Goal: Task Accomplishment & Management: Manage account settings

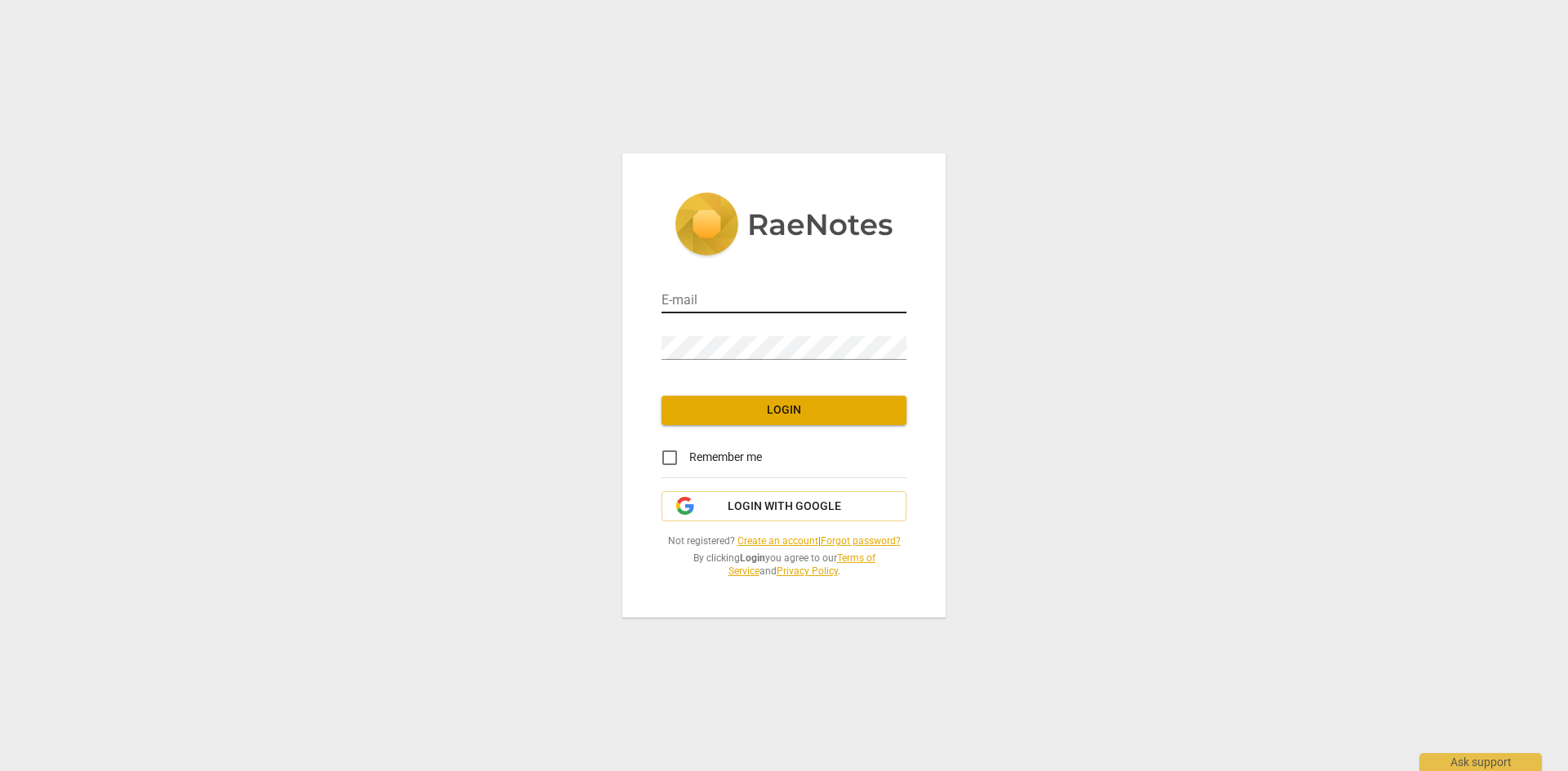
click at [769, 305] on input "email" at bounding box center [784, 302] width 245 height 24
type input "[EMAIL_ADDRESS][DOMAIN_NAME]"
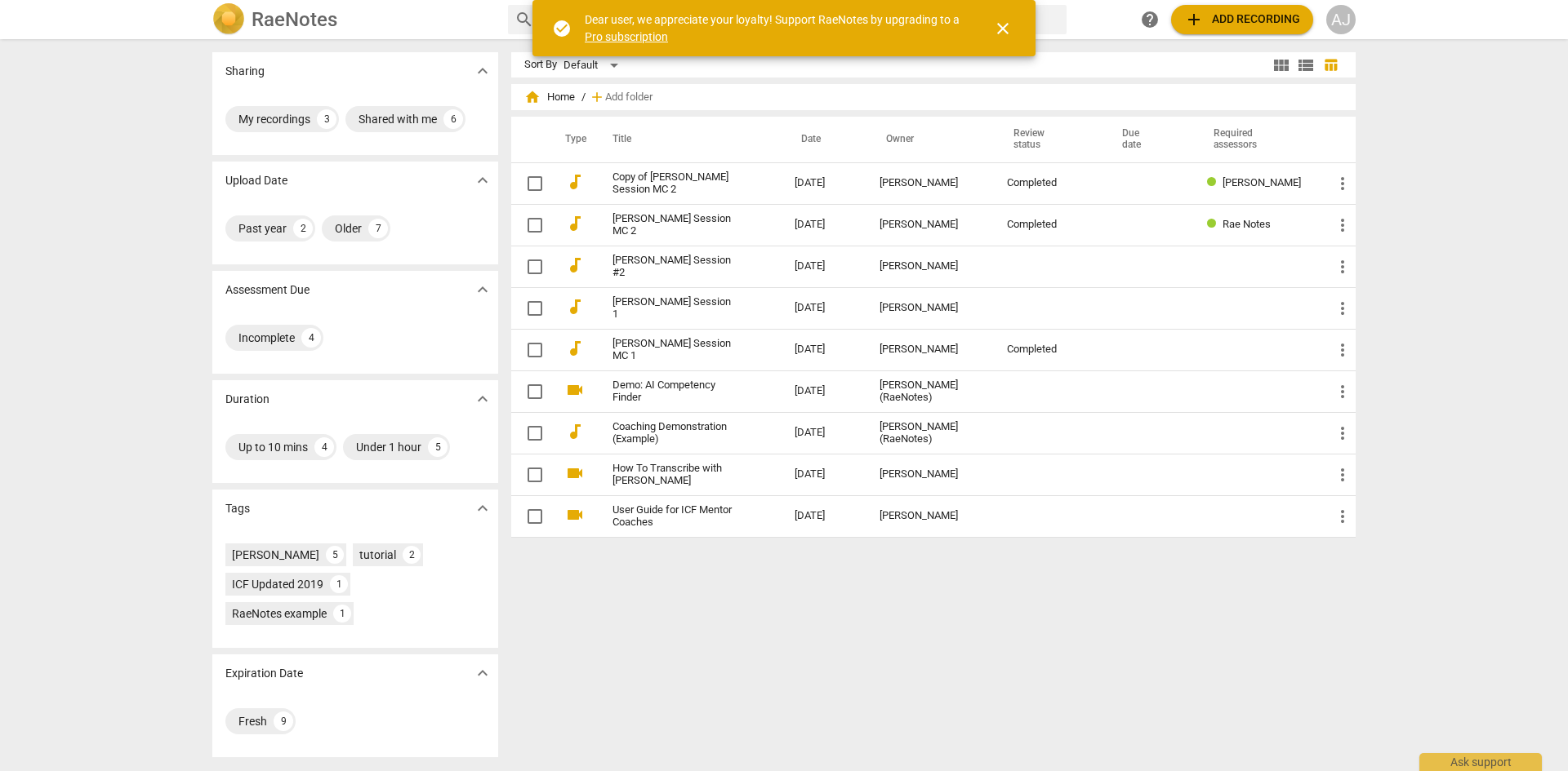
click at [1005, 33] on span "close" at bounding box center [1002, 28] width 20 height 20
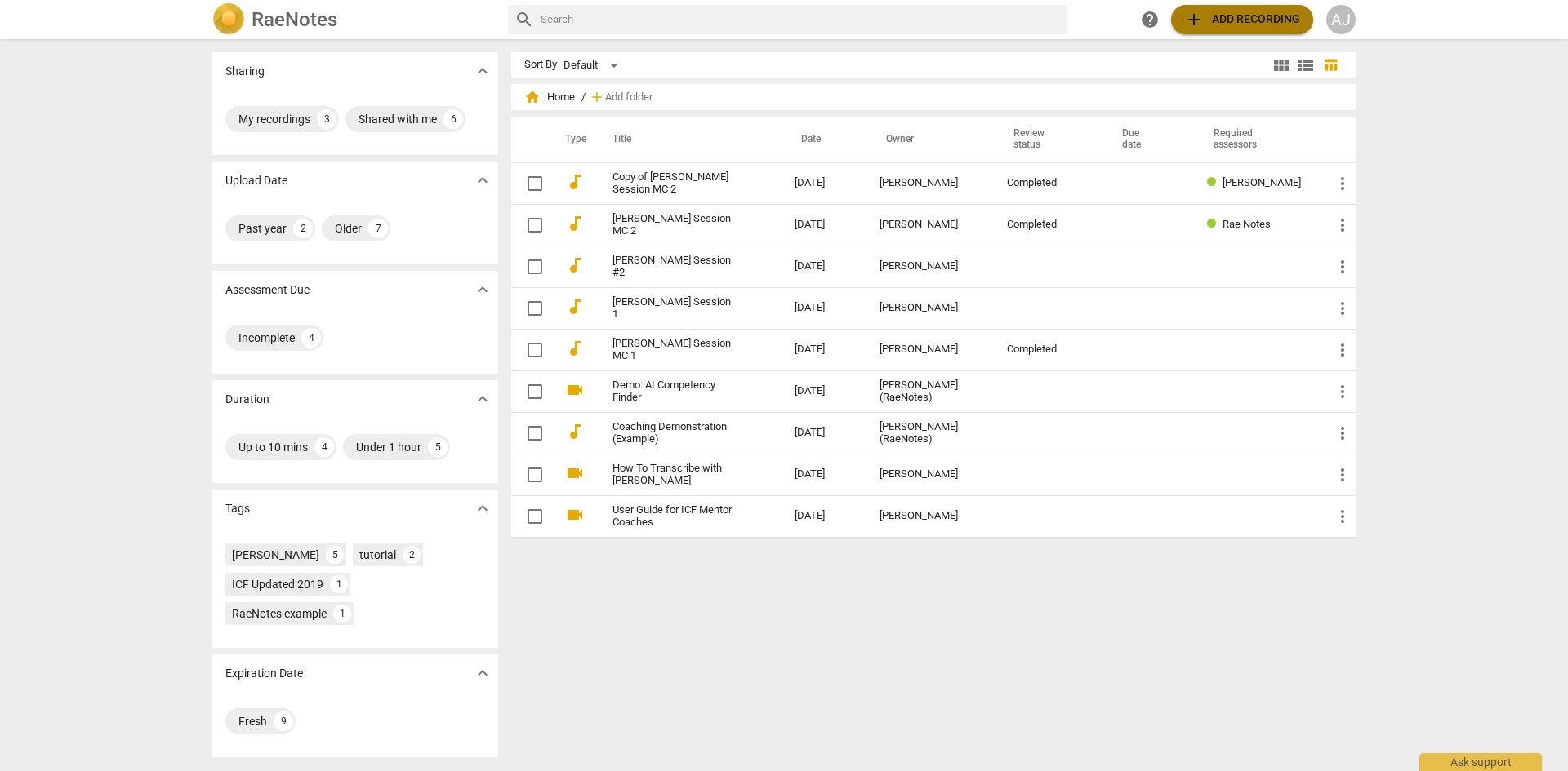
click at [1240, 9] on button "add Add recording" at bounding box center [1242, 20] width 142 height 29
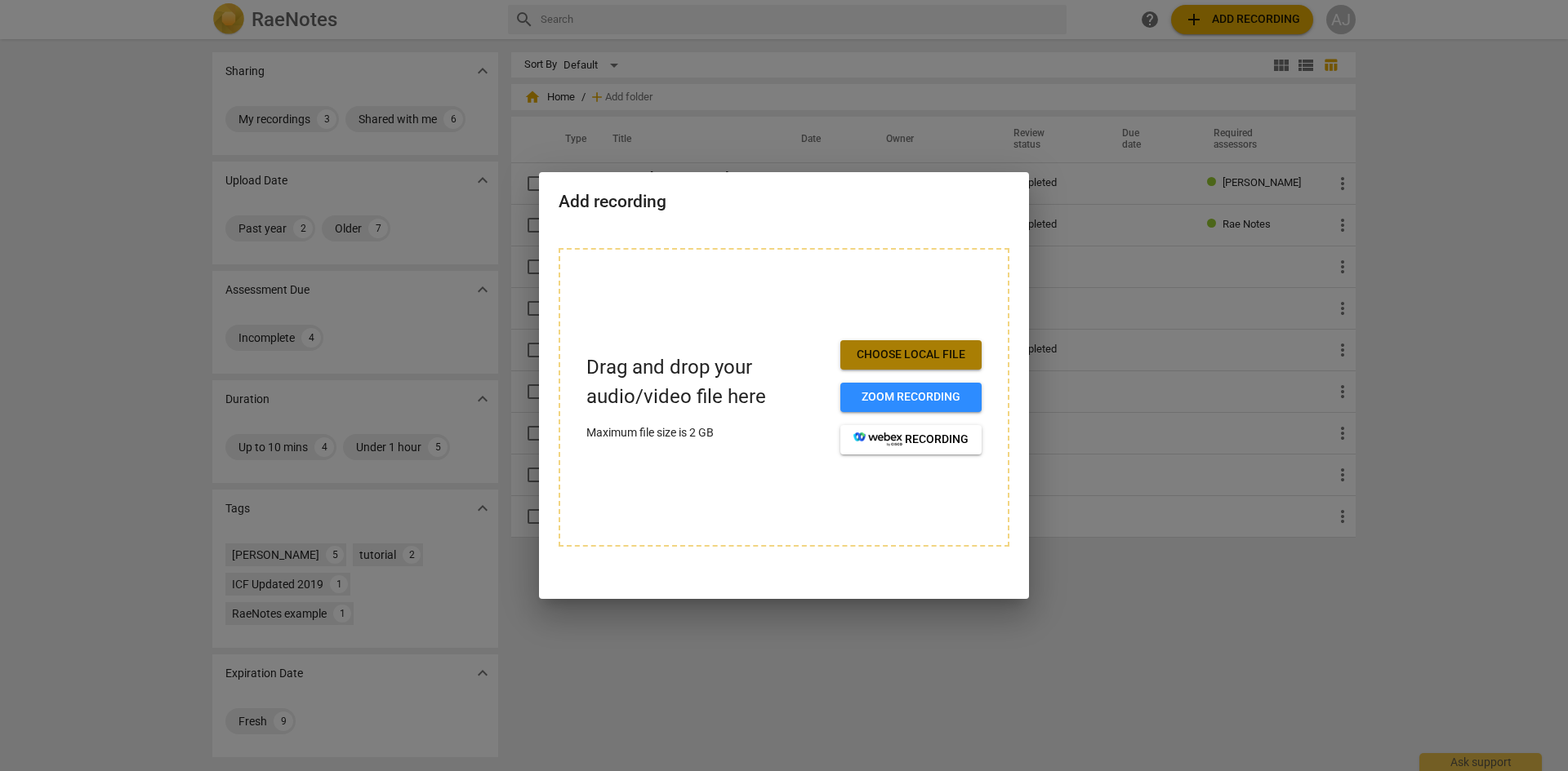
click at [926, 350] on span "Choose local file" at bounding box center [911, 355] width 115 height 16
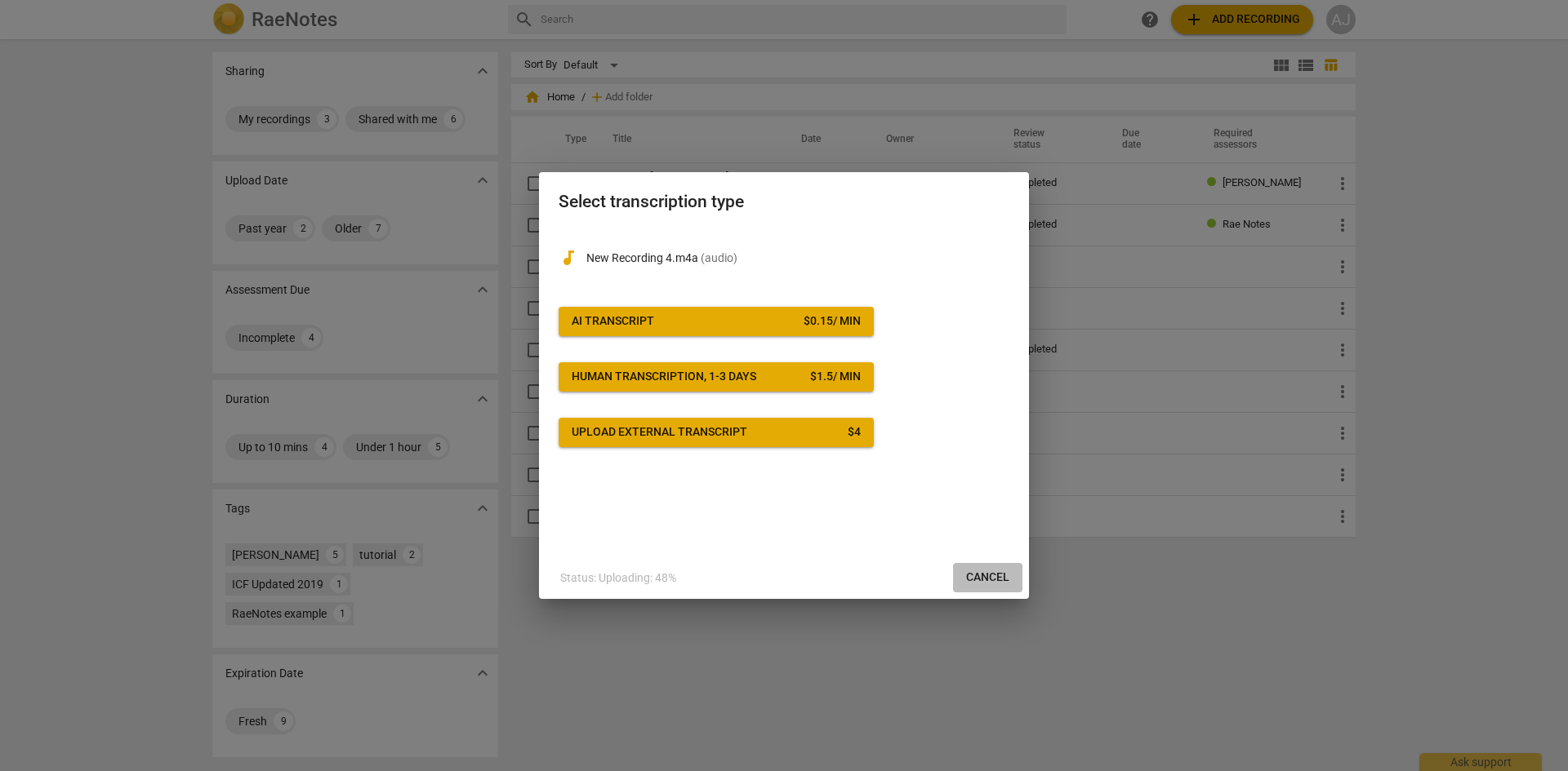
click at [986, 583] on span "Cancel" at bounding box center [987, 577] width 44 height 16
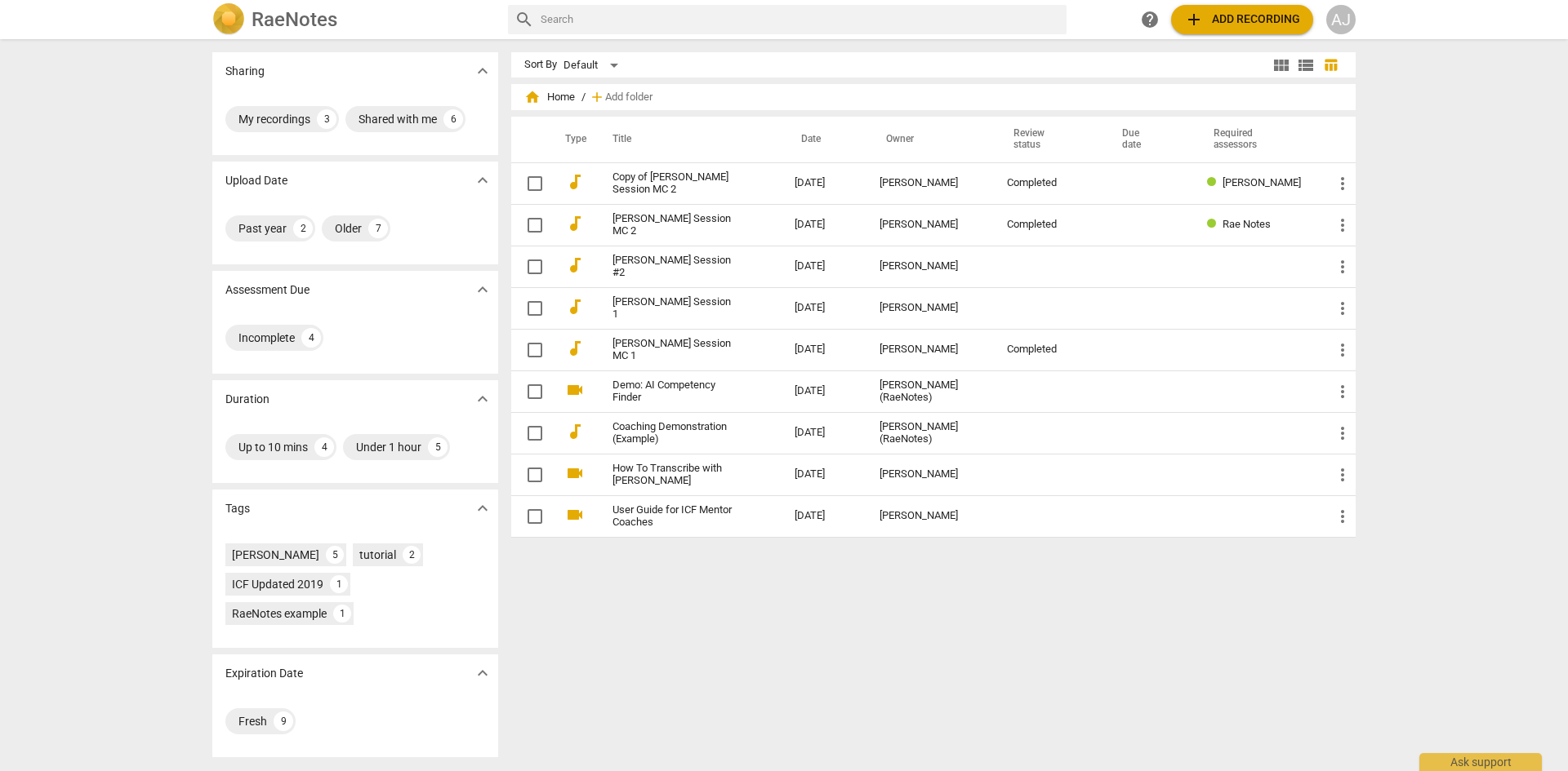
click at [1151, 25] on span "help" at bounding box center [1149, 19] width 20 height 20
click at [1219, 6] on button "add Add recording" at bounding box center [1242, 20] width 142 height 29
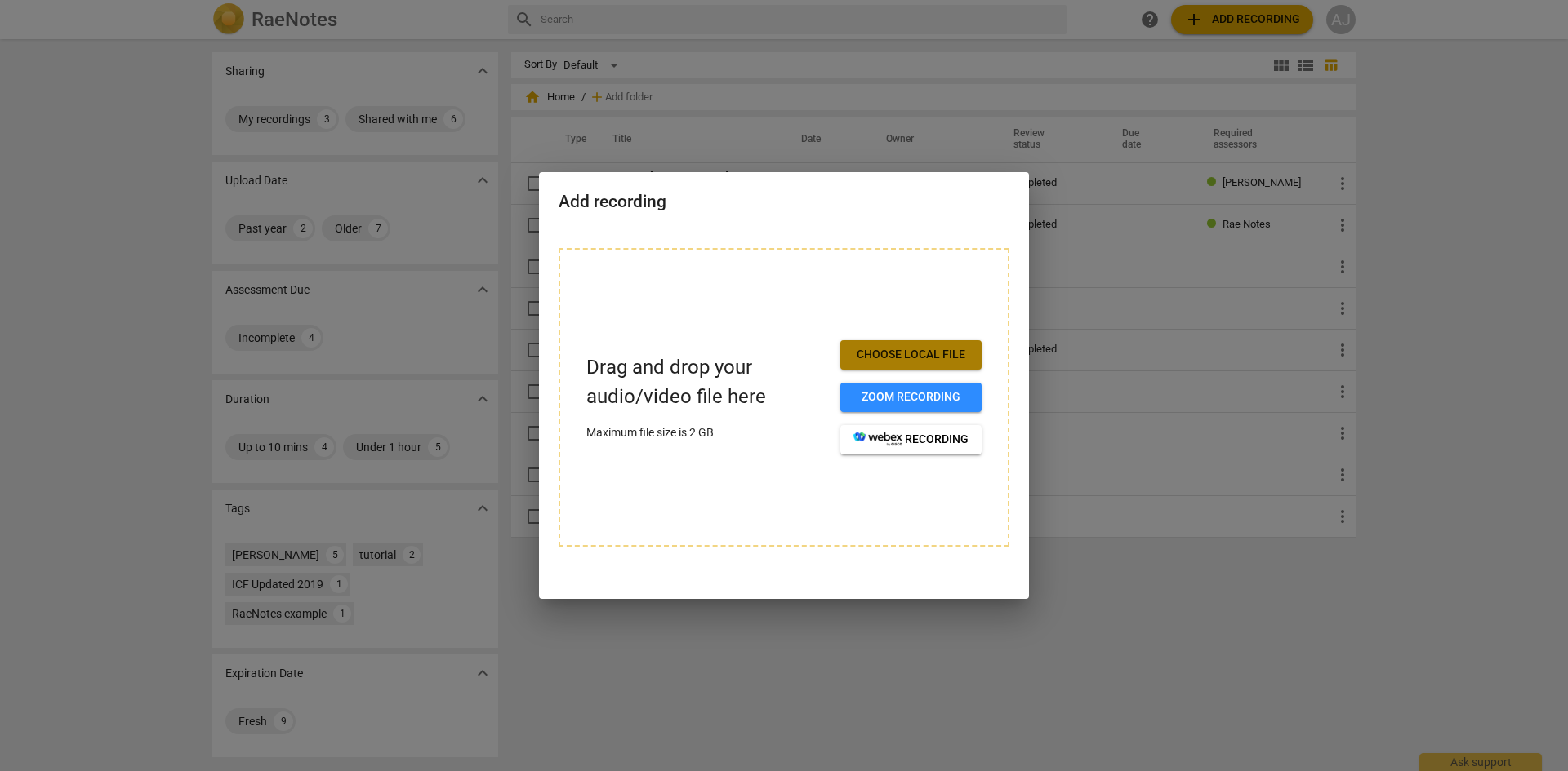
click at [912, 351] on span "Choose local file" at bounding box center [911, 355] width 115 height 16
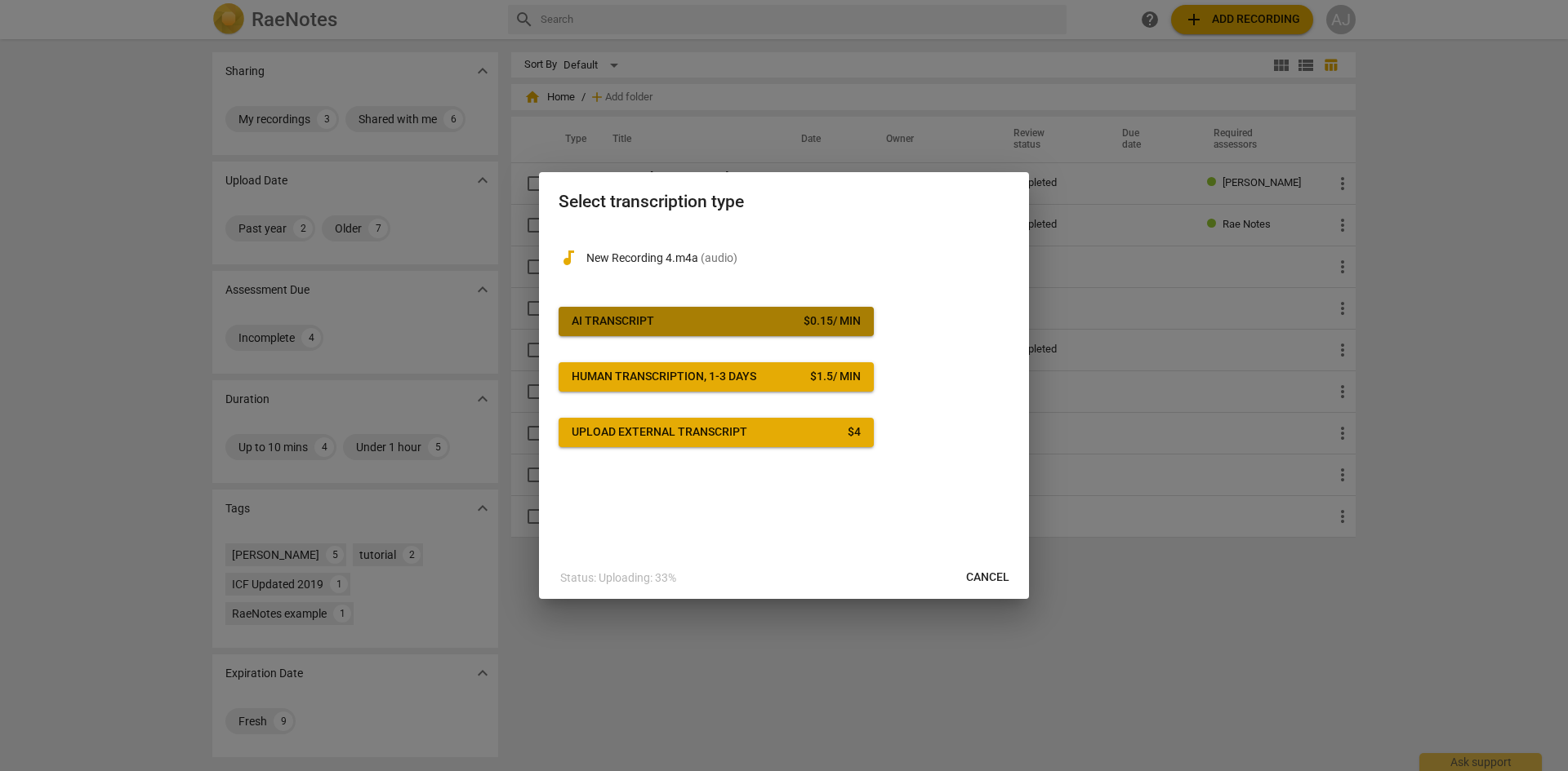
click at [763, 323] on span "AI Transcript $ 0.15 / min" at bounding box center [715, 321] width 289 height 16
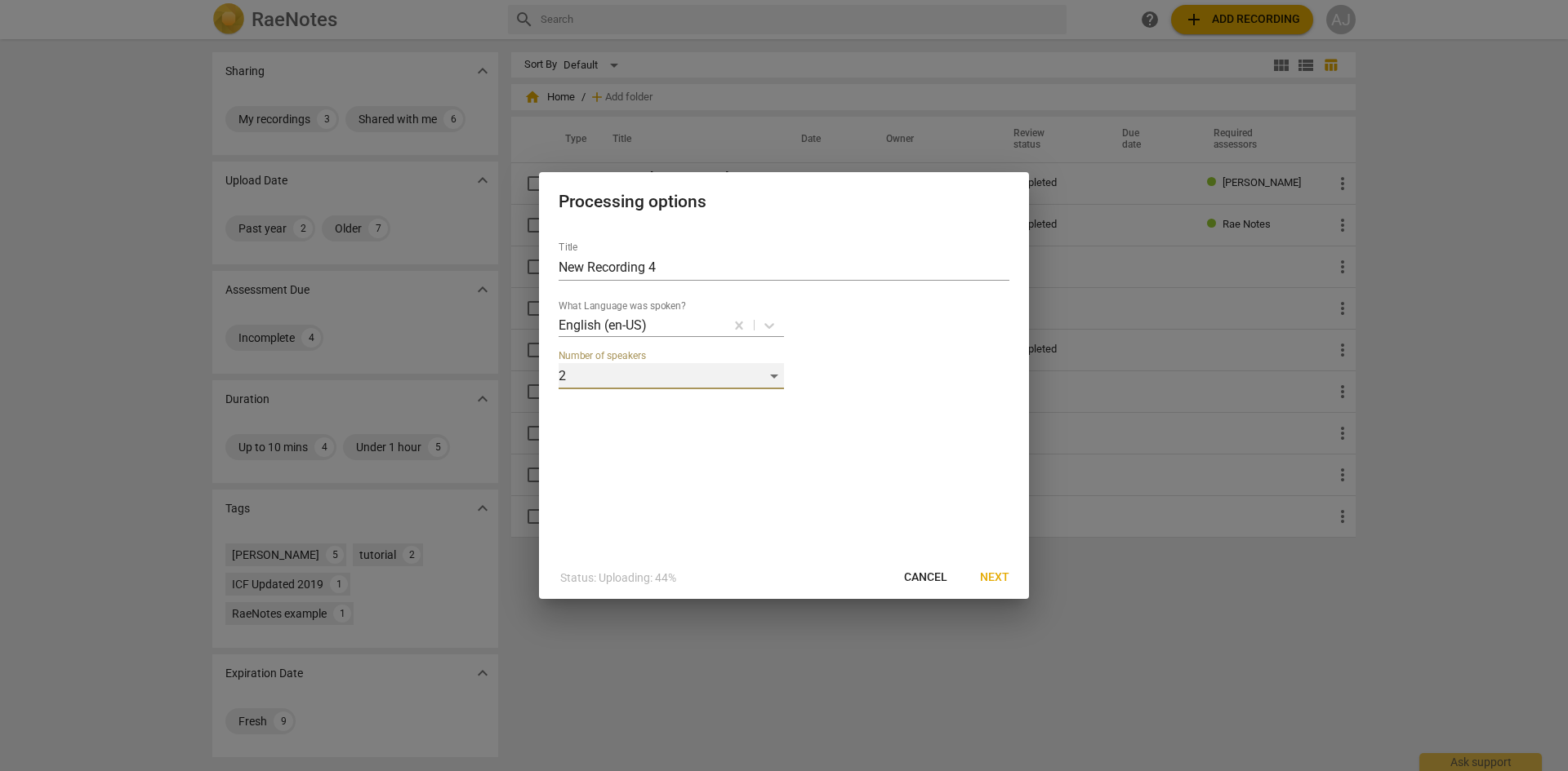
click at [777, 376] on div "2" at bounding box center [671, 376] width 225 height 26
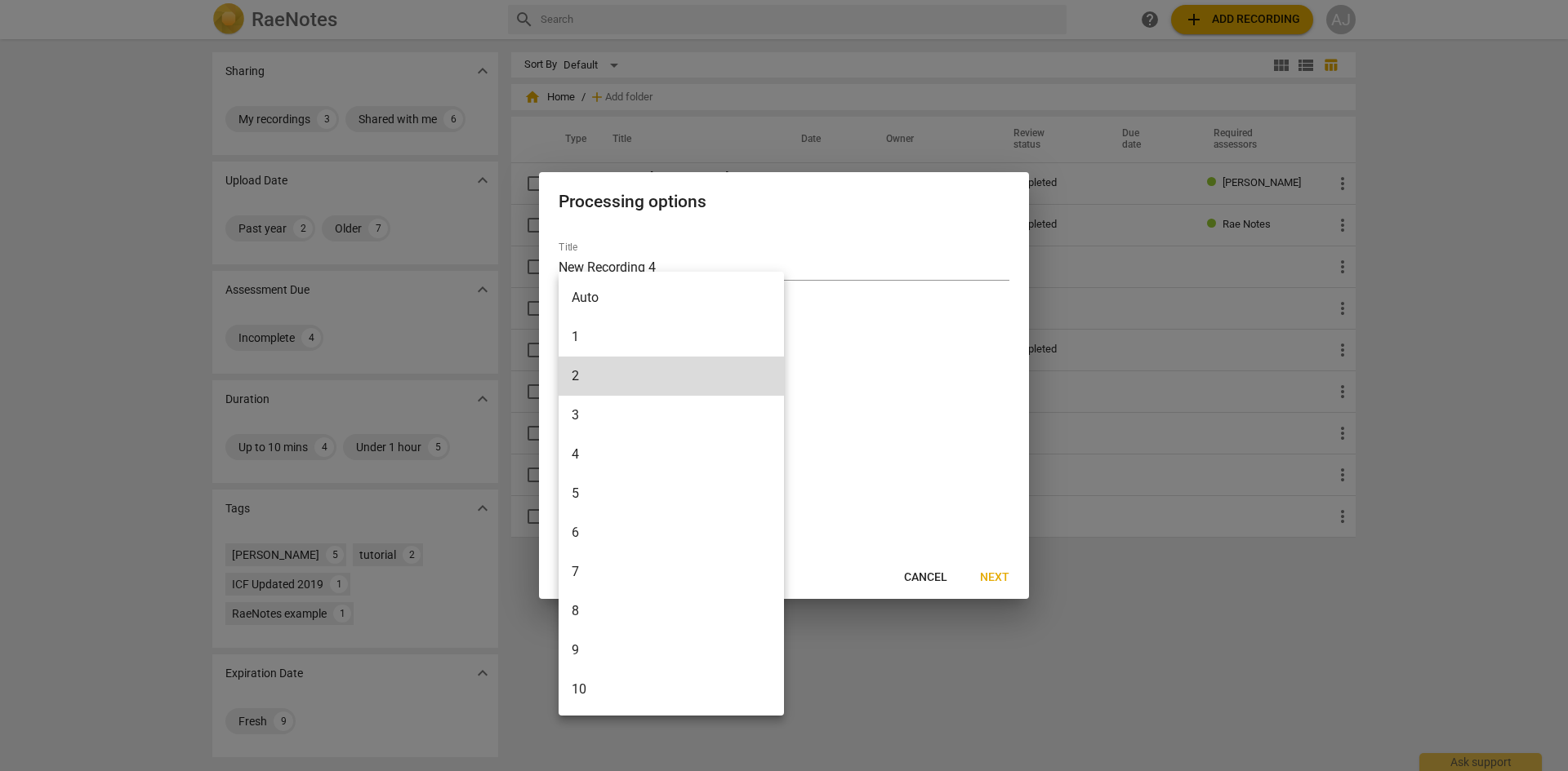
click at [704, 458] on li "4" at bounding box center [671, 455] width 225 height 39
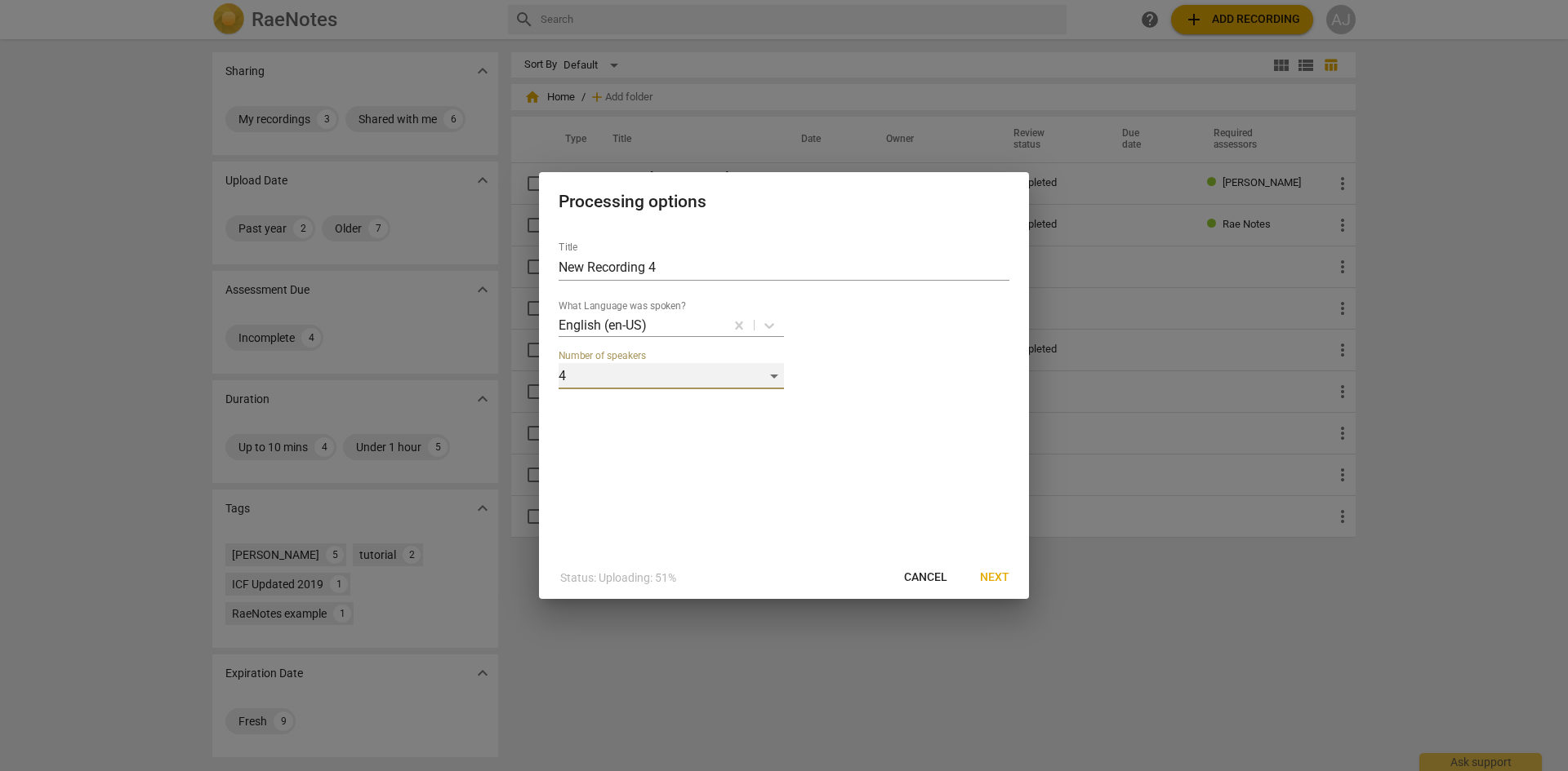
click at [776, 373] on div "4" at bounding box center [671, 376] width 225 height 26
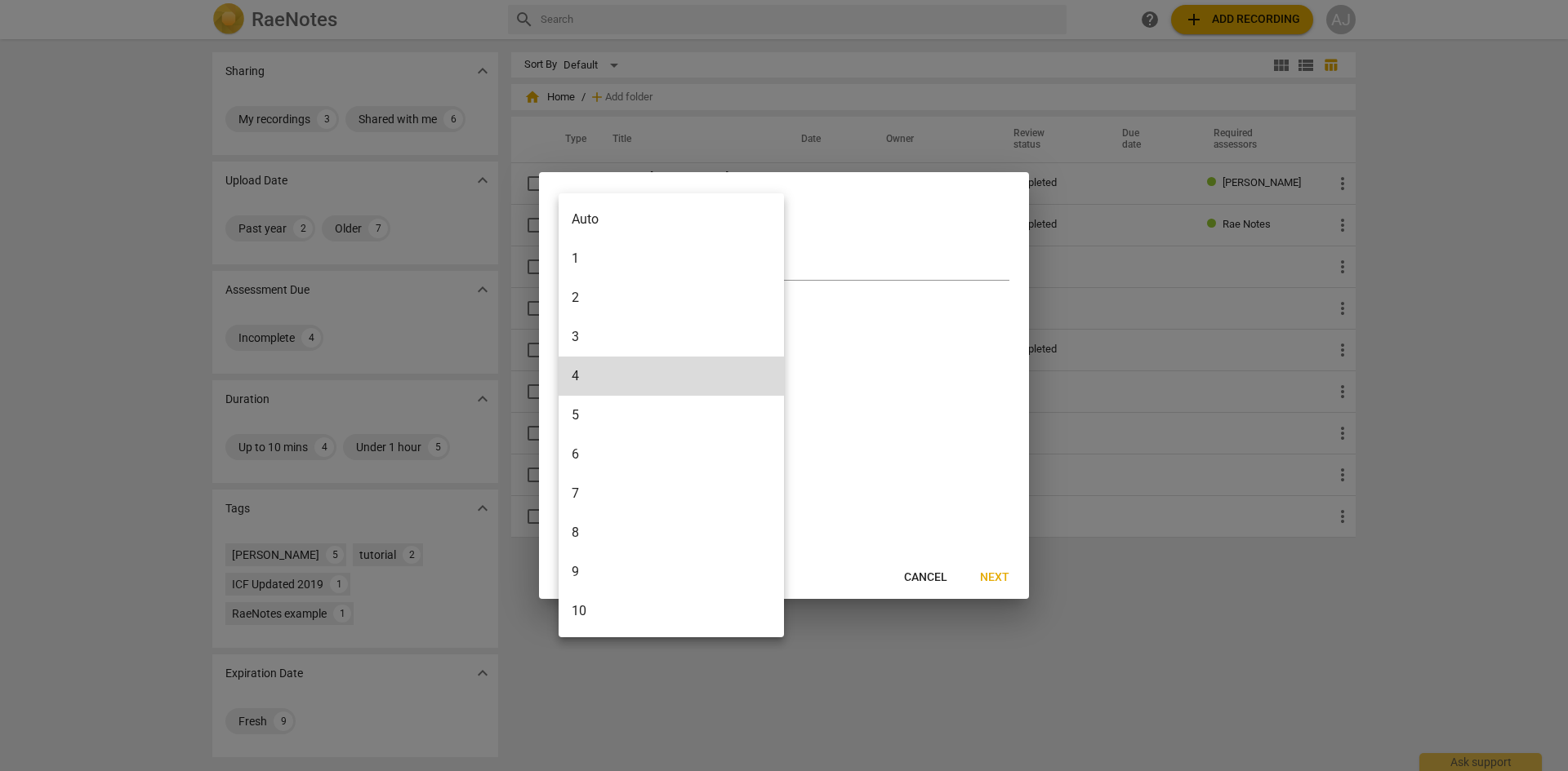
click at [768, 341] on li "3" at bounding box center [671, 338] width 225 height 39
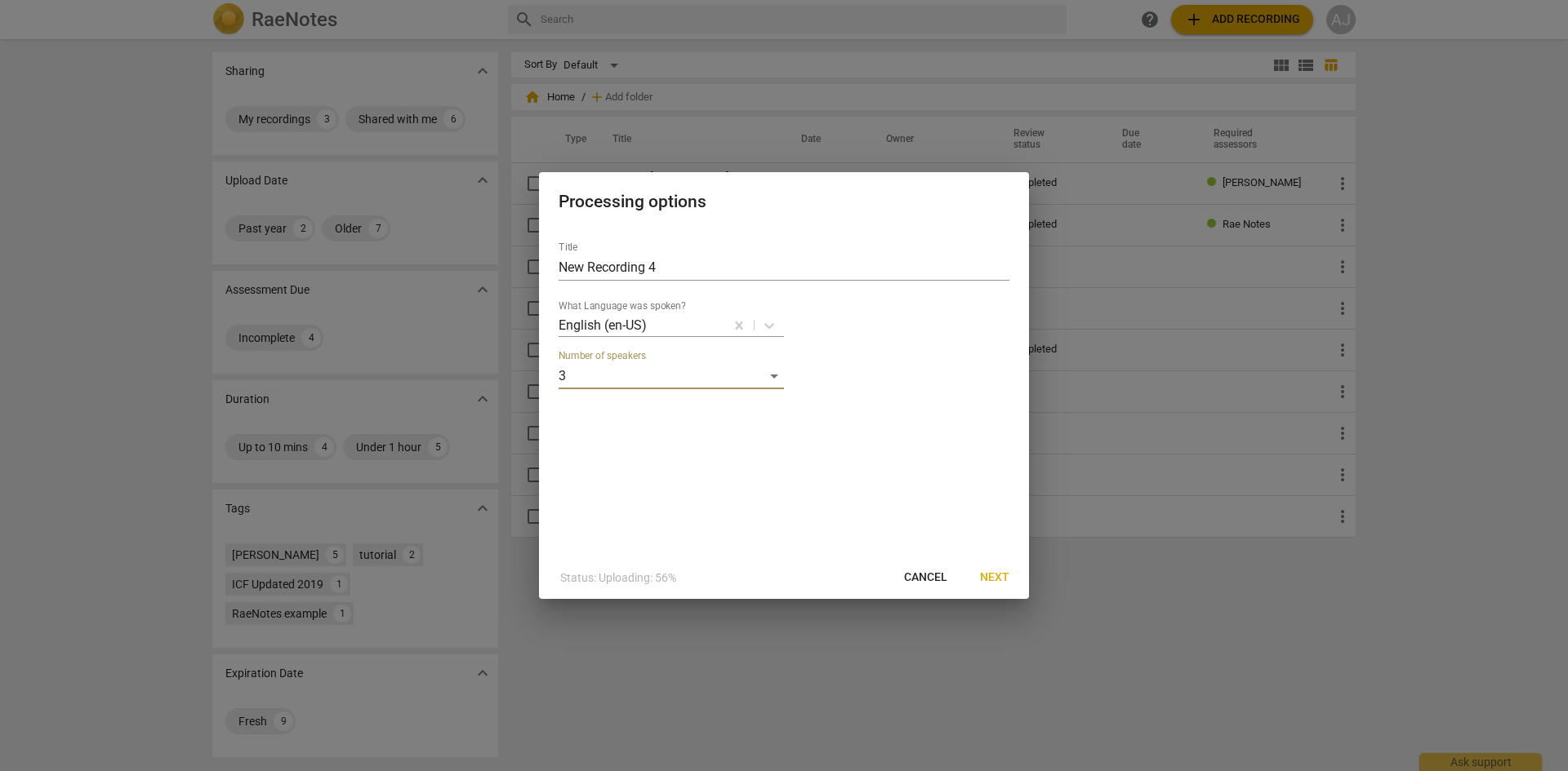
click at [1004, 574] on span "Next" at bounding box center [994, 577] width 29 height 16
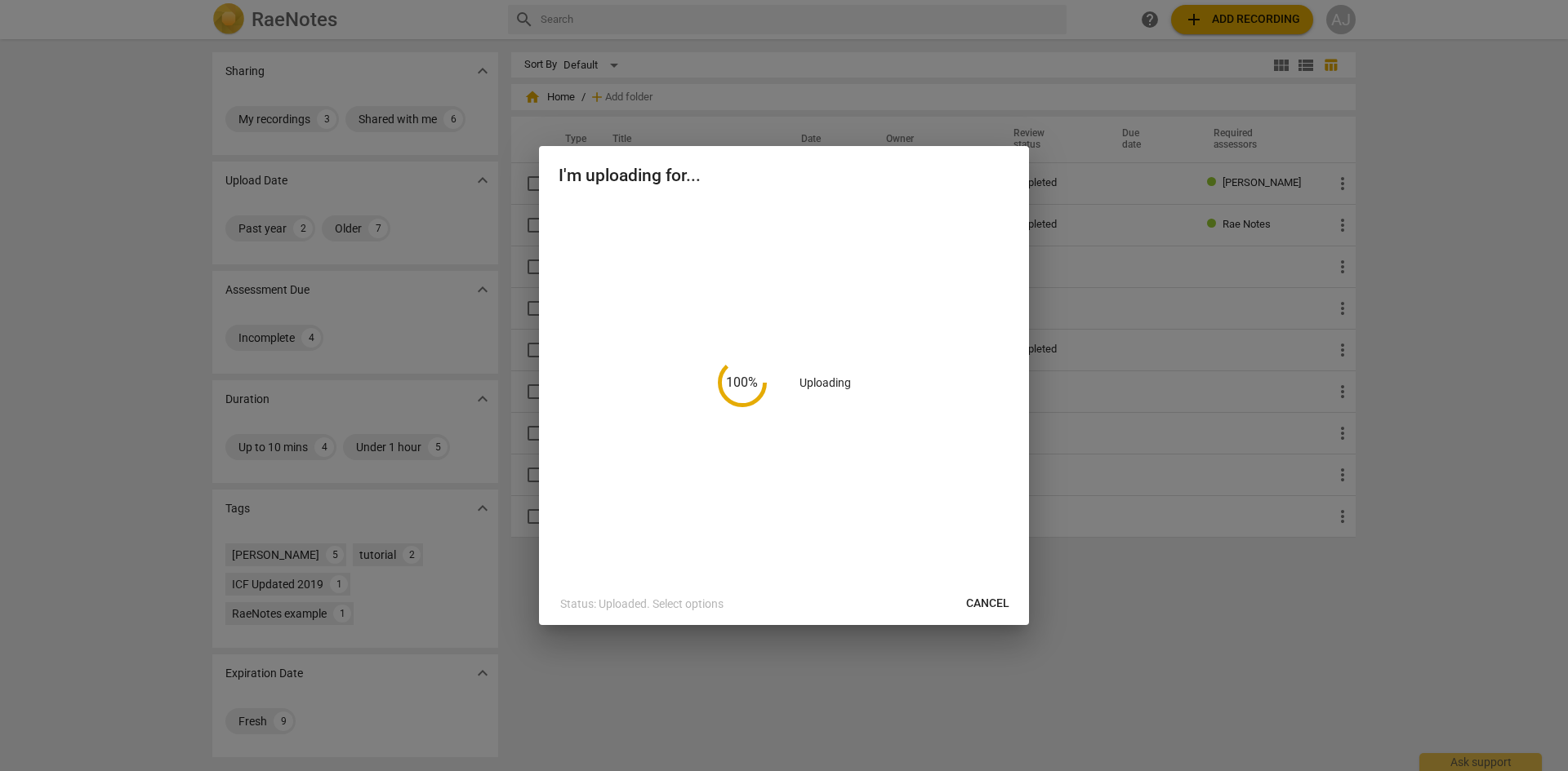
click at [690, 604] on p "Status: Uploaded. Select options" at bounding box center [642, 605] width 164 height 17
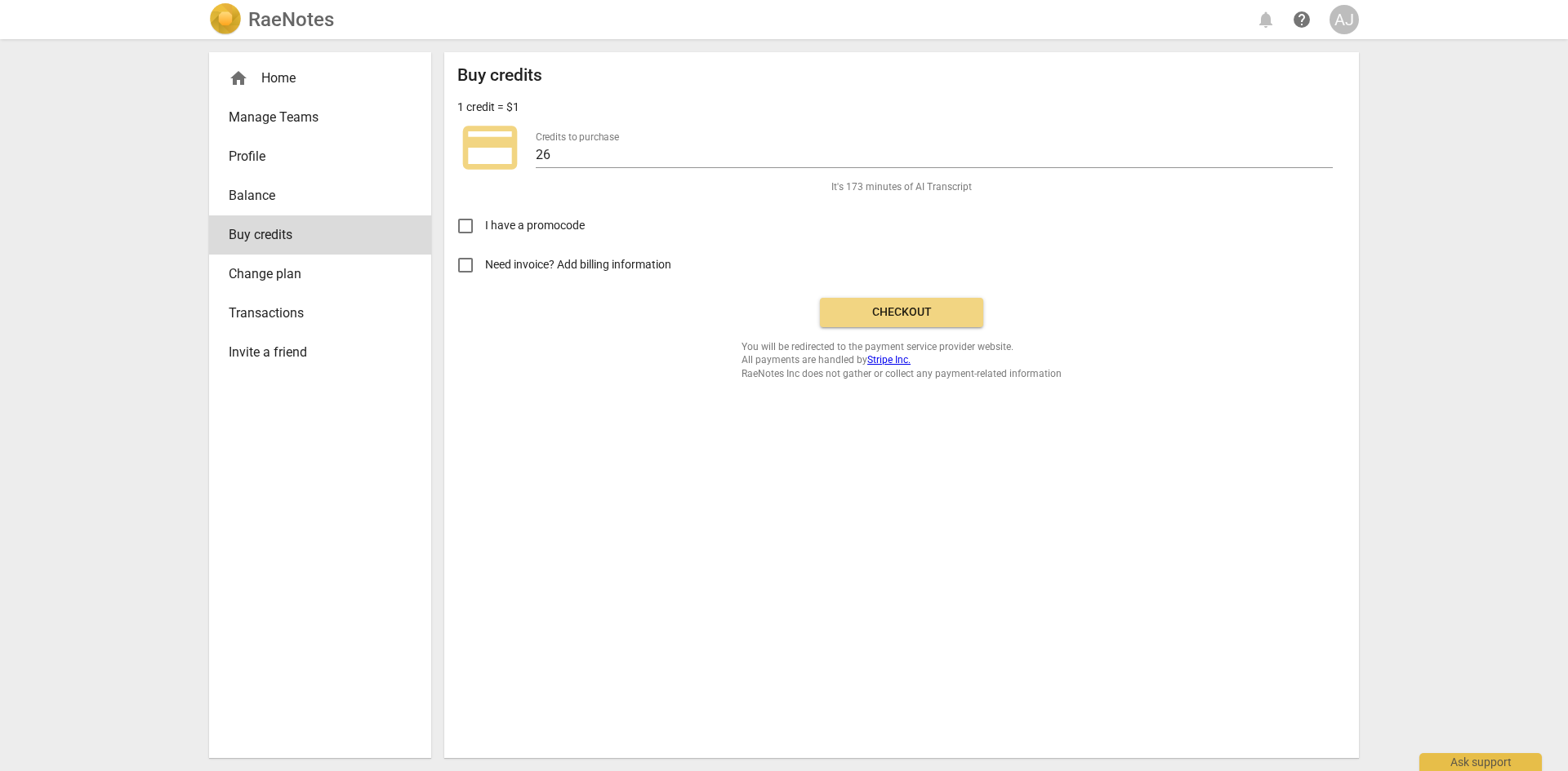
click at [276, 167] on link "Profile" at bounding box center [320, 157] width 222 height 39
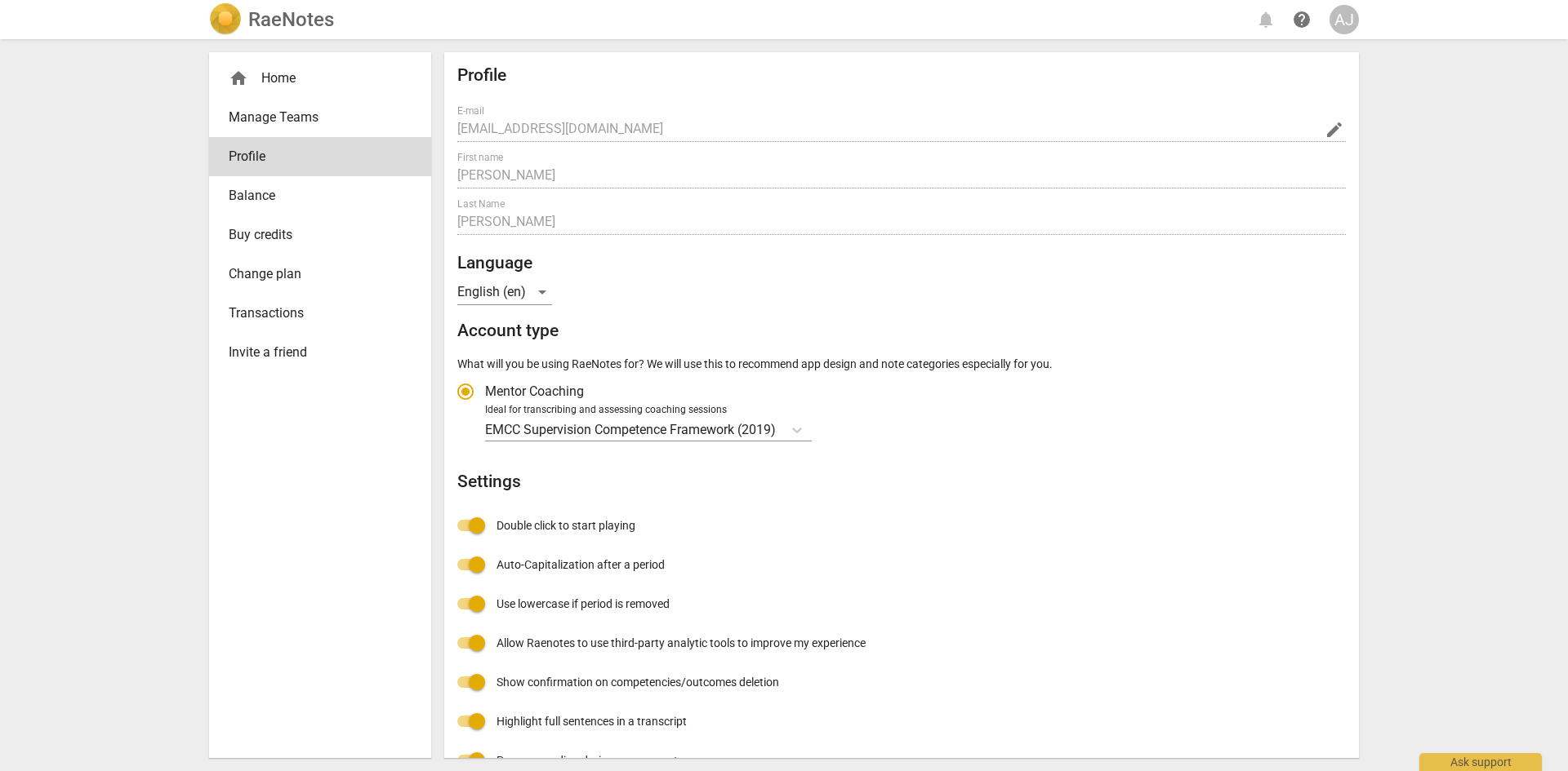
radio input "false"
click at [278, 108] on span "Manage Teams" at bounding box center [314, 117] width 170 height 20
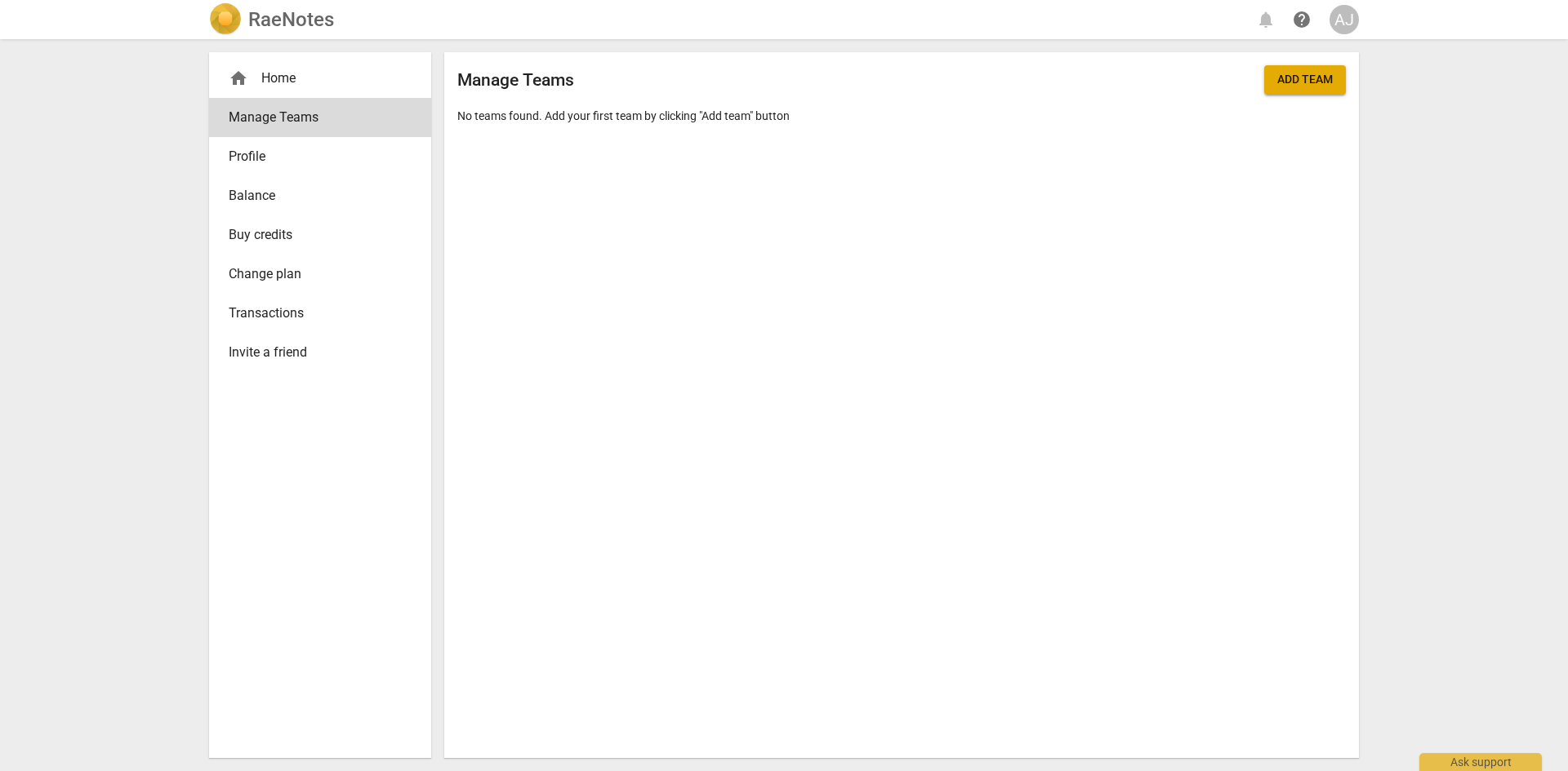
click at [228, 158] on link "Profile" at bounding box center [320, 157] width 222 height 39
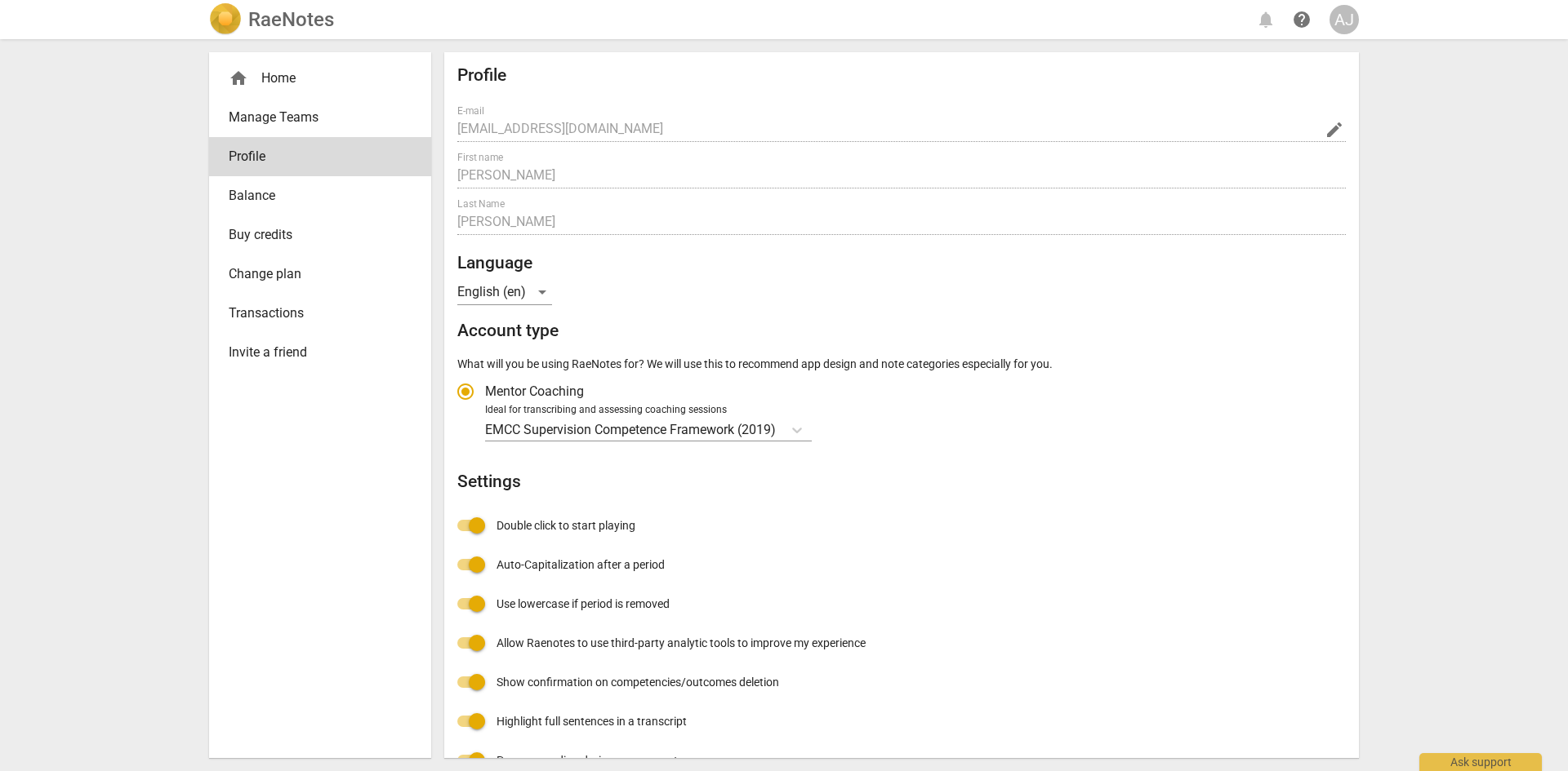
radio input "false"
click at [258, 209] on link "Balance" at bounding box center [320, 196] width 222 height 39
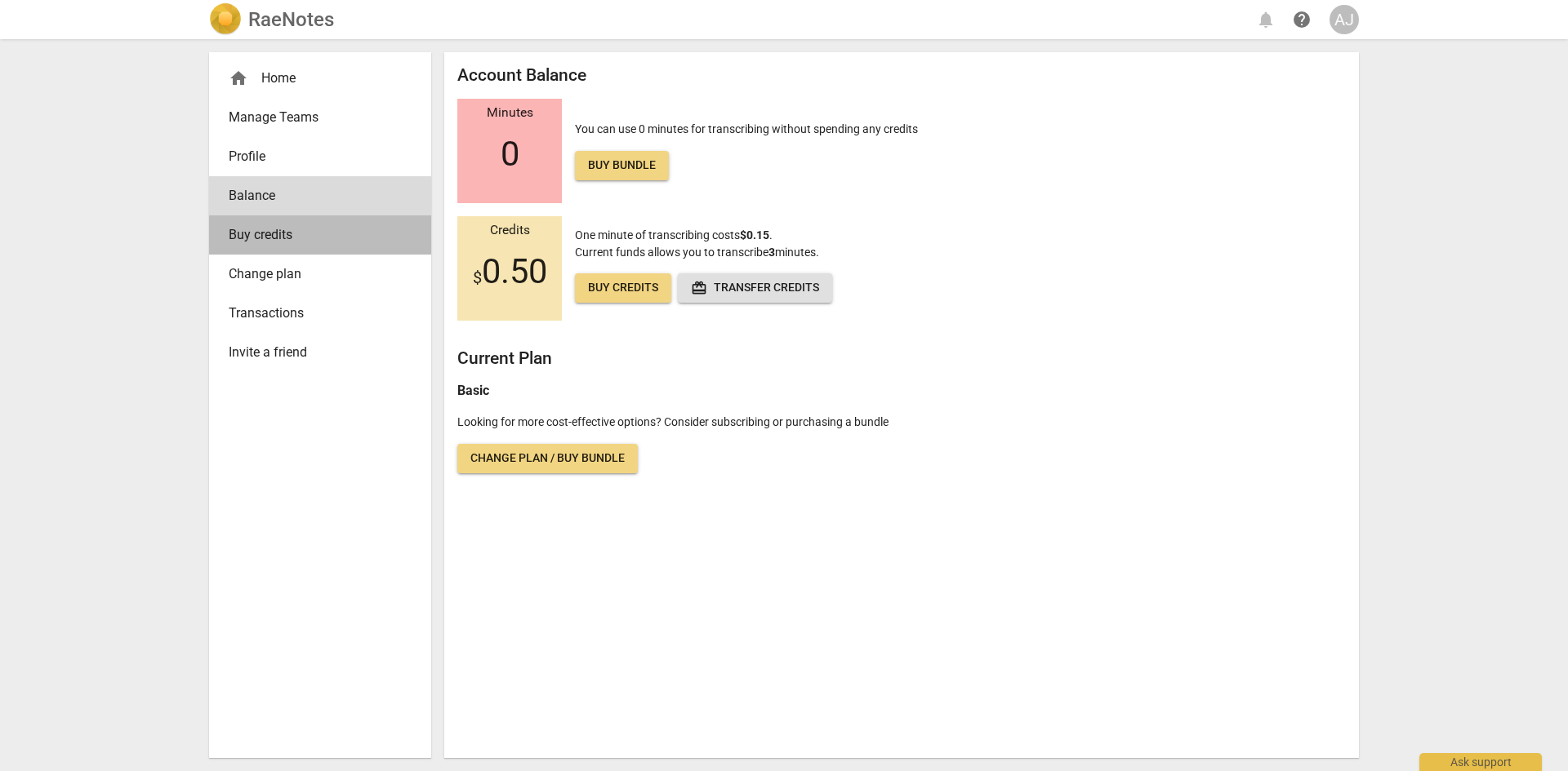
click at [258, 227] on span "Buy credits" at bounding box center [314, 235] width 170 height 20
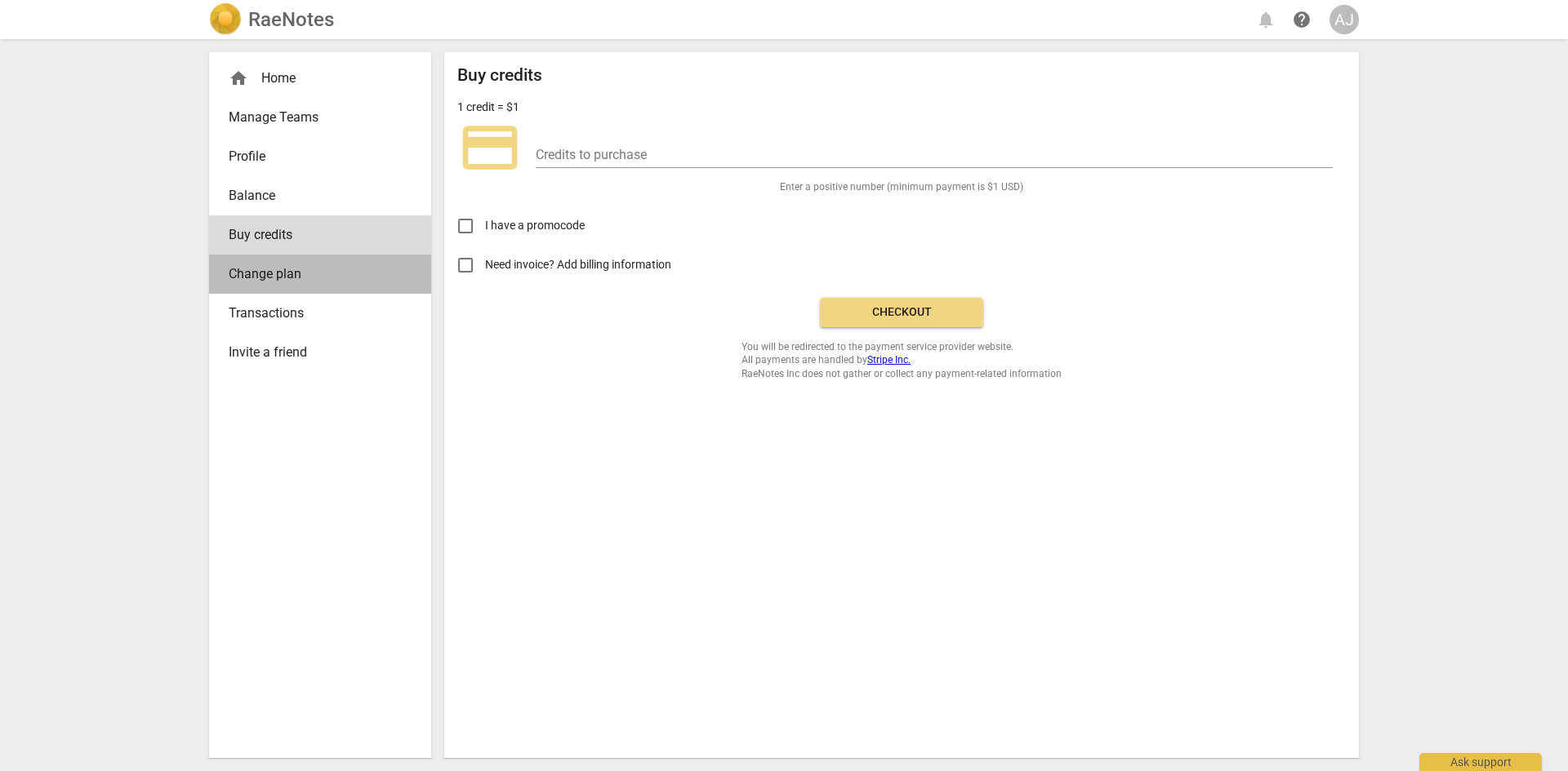
click at [272, 276] on span "Change plan" at bounding box center [314, 274] width 170 height 20
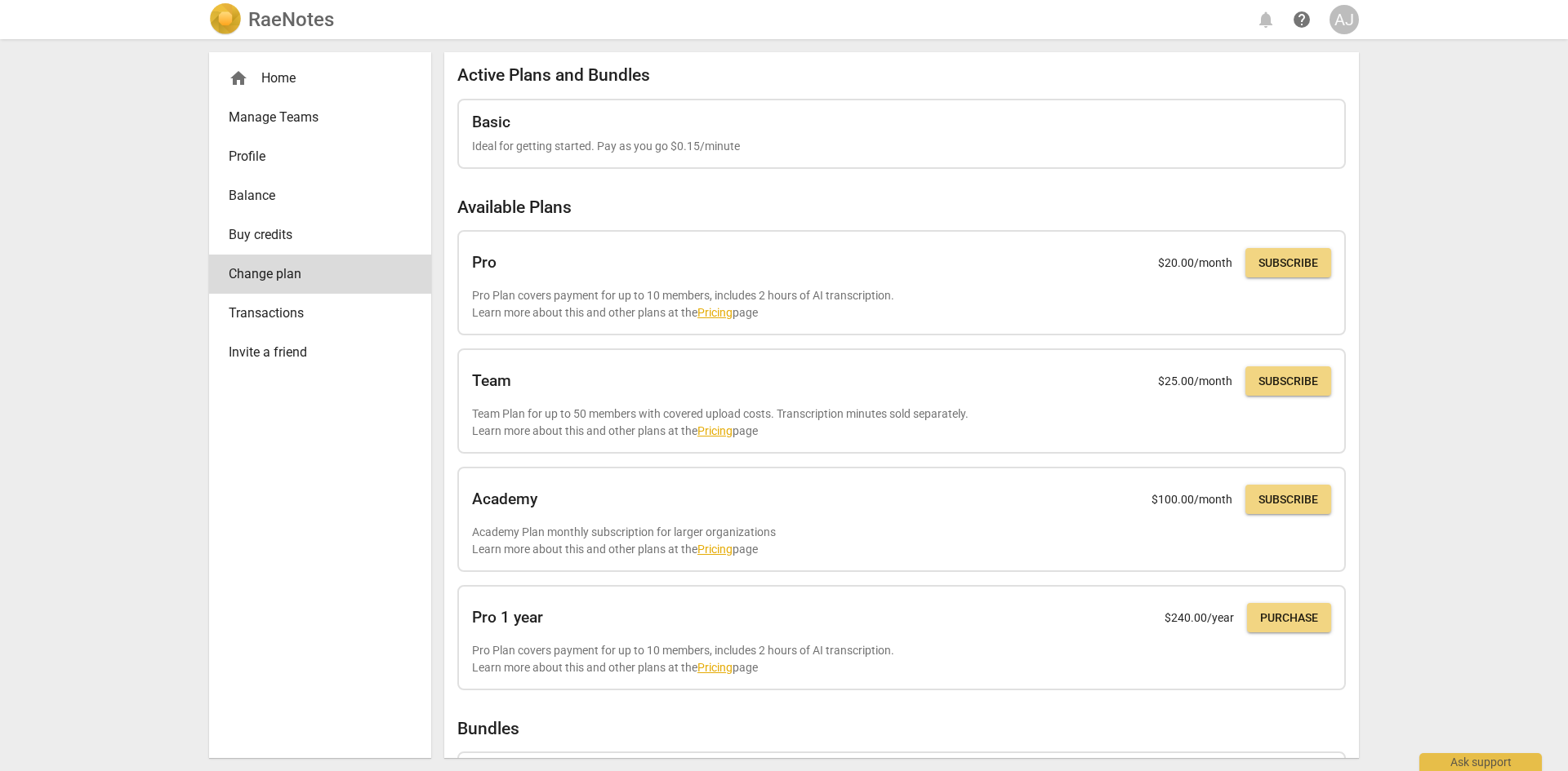
click at [279, 300] on link "Transactions" at bounding box center [320, 314] width 222 height 39
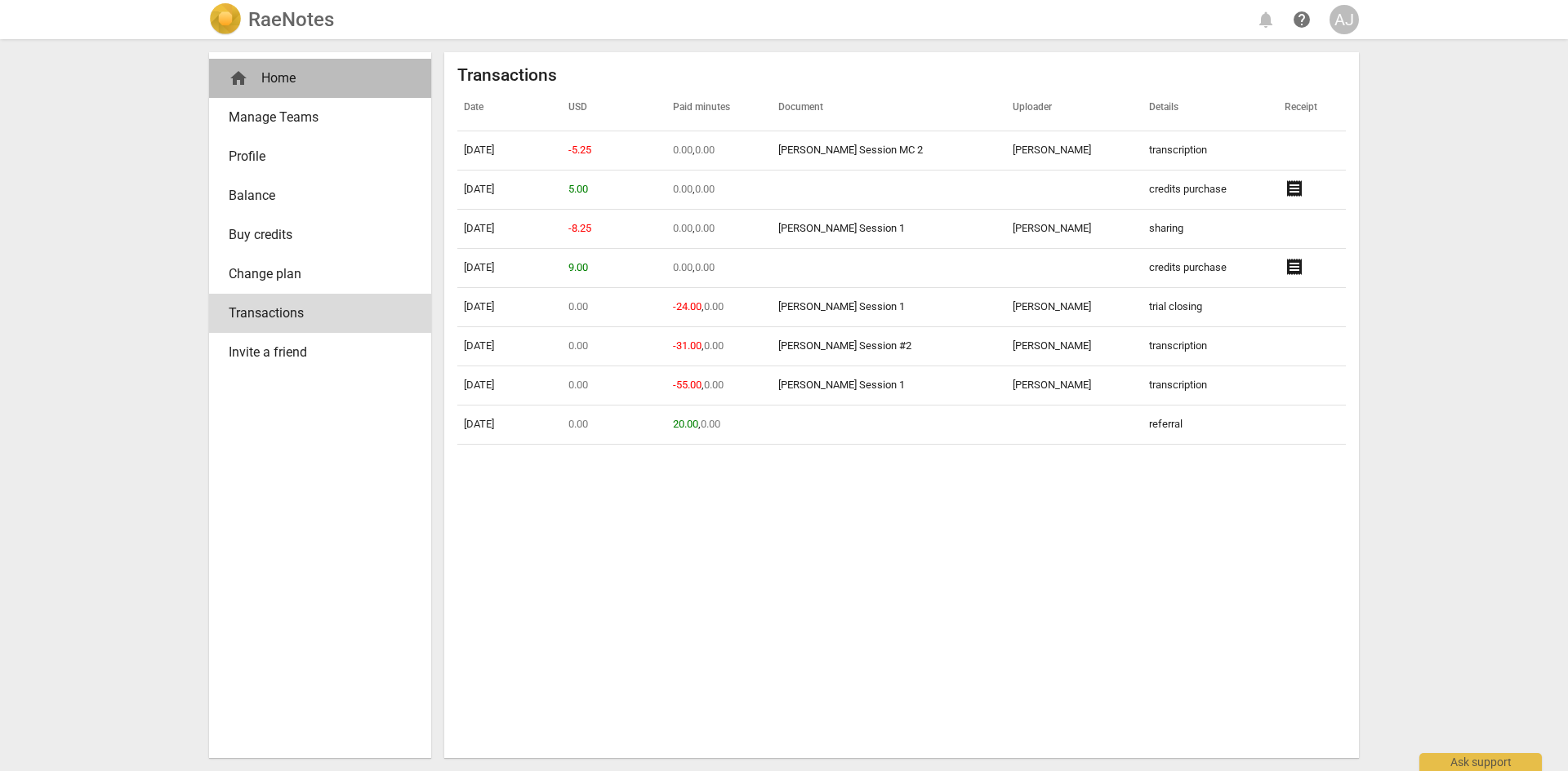
click at [288, 86] on div "home Home" at bounding box center [314, 78] width 170 height 20
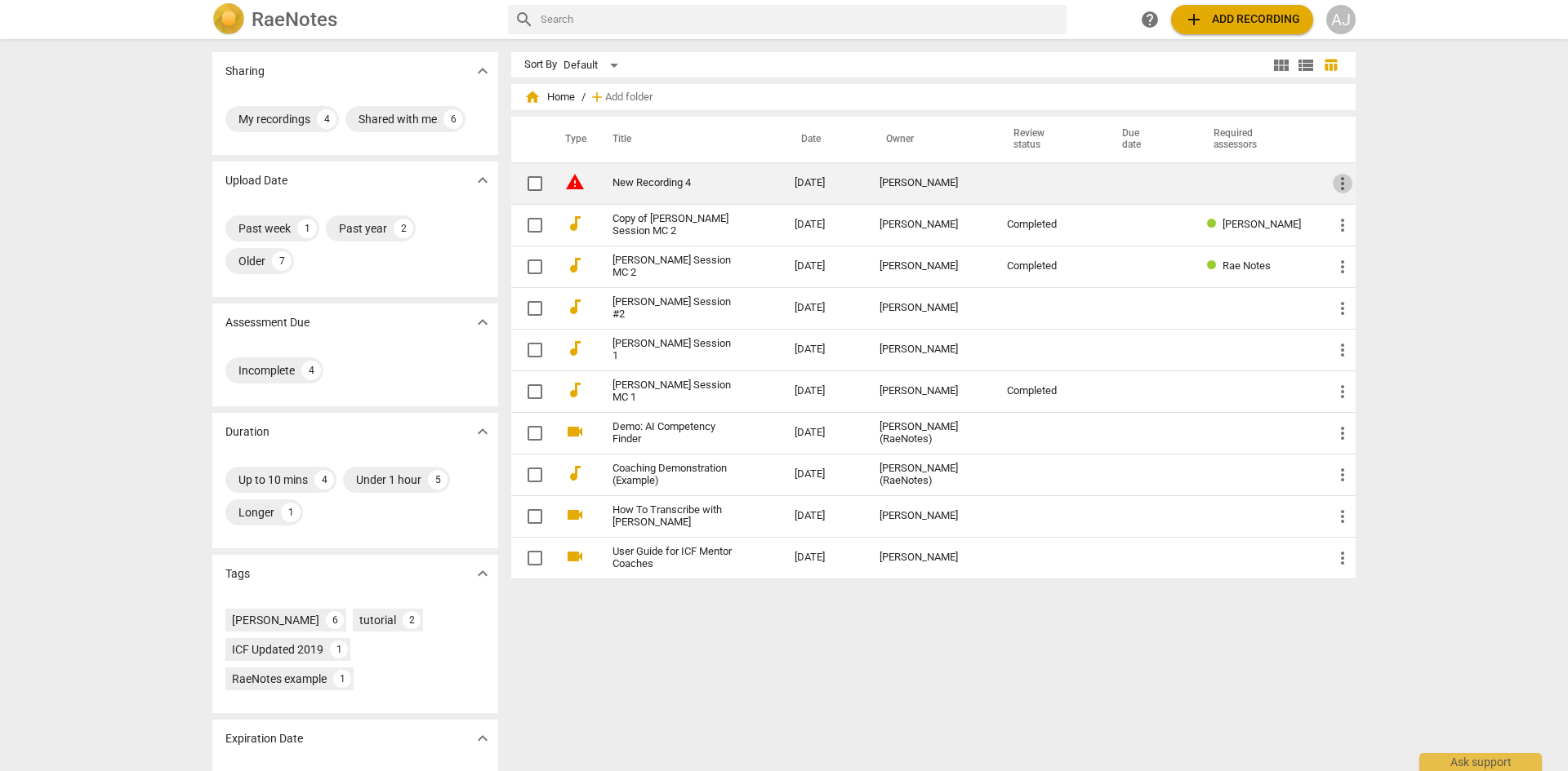
click at [1336, 183] on span "more_vert" at bounding box center [1342, 183] width 20 height 20
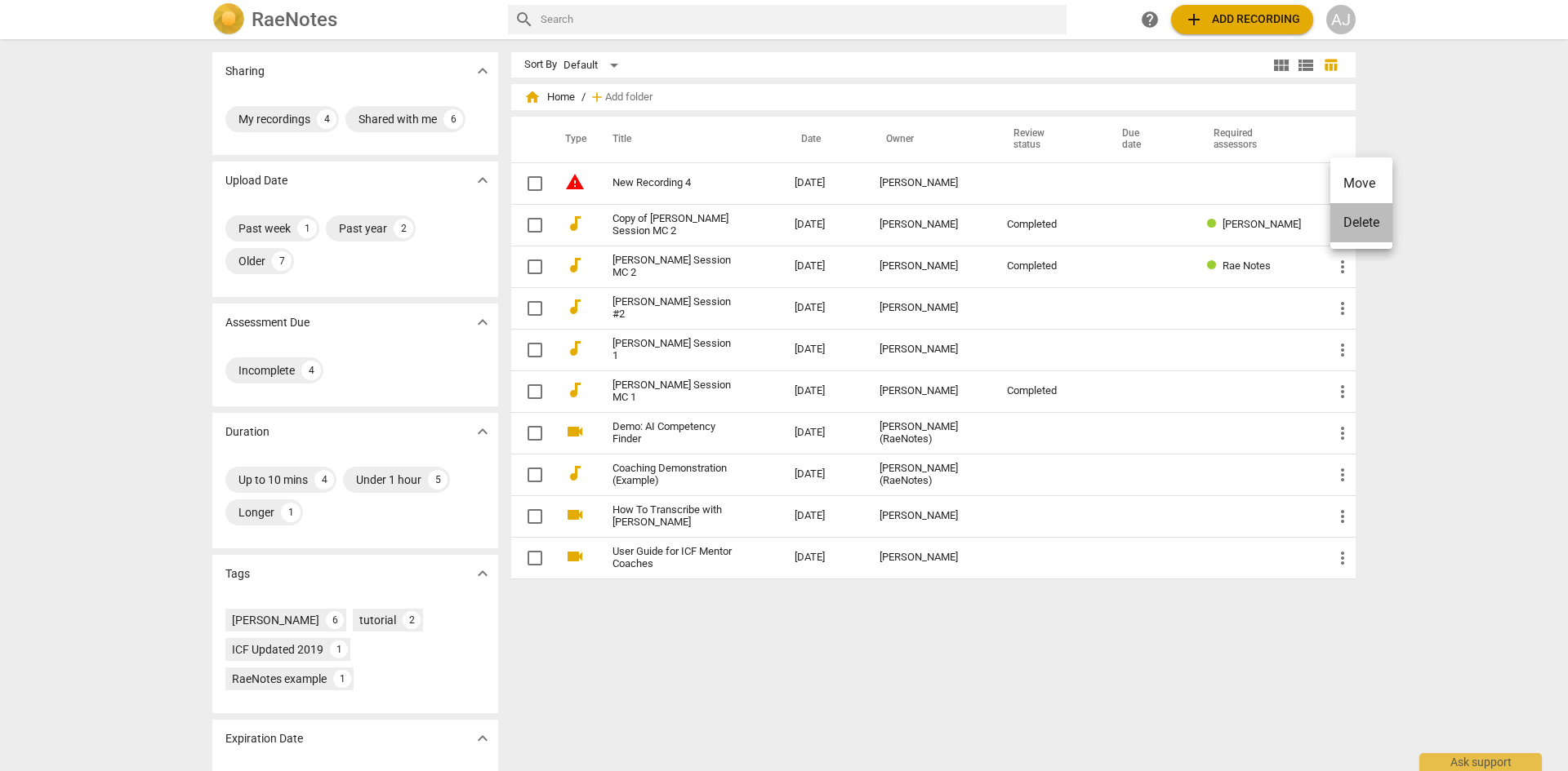
click at [1345, 224] on li "Delete" at bounding box center [1361, 223] width 62 height 39
